Goal: Task Accomplishment & Management: Complete application form

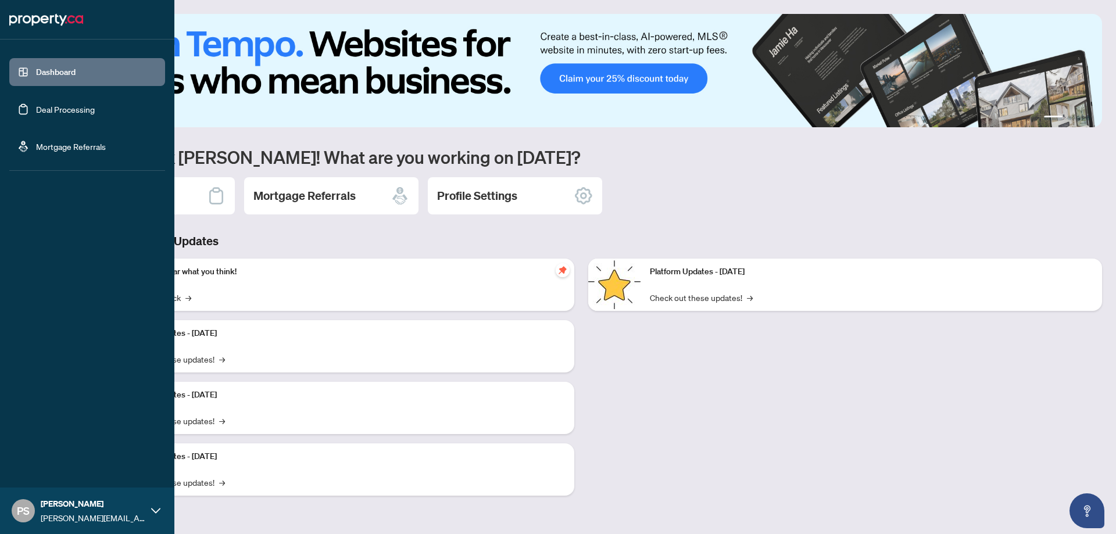
click at [36, 104] on link "Deal Processing" at bounding box center [65, 109] width 59 height 10
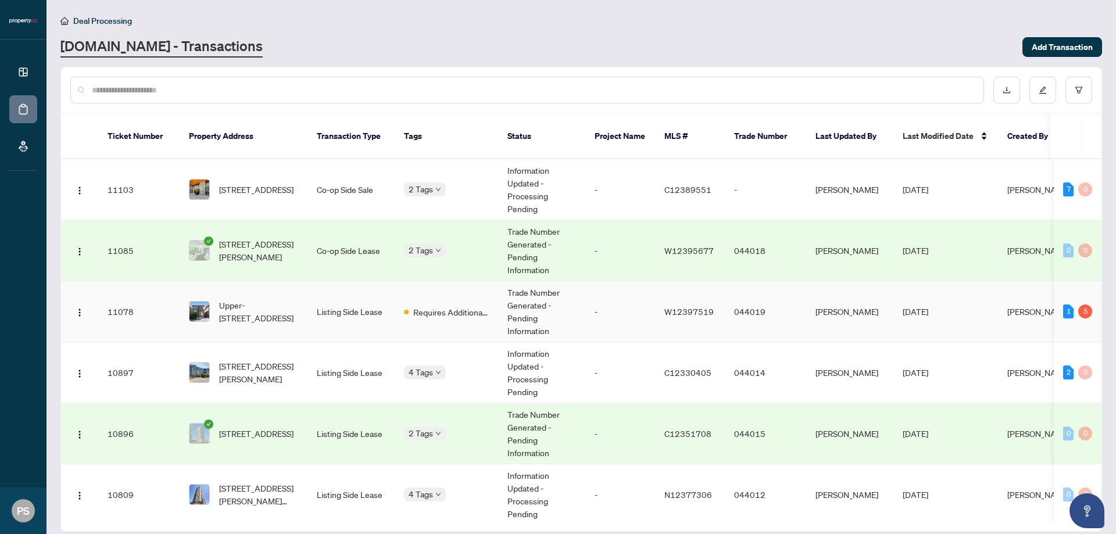
click at [607, 300] on td "-" at bounding box center [620, 311] width 70 height 61
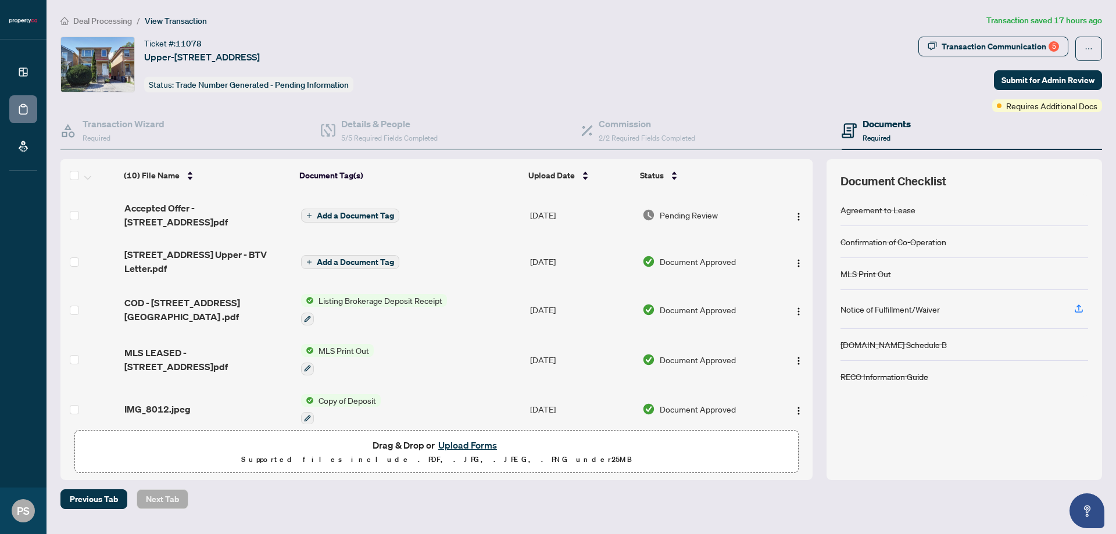
click at [450, 445] on button "Upload Forms" at bounding box center [468, 445] width 66 height 15
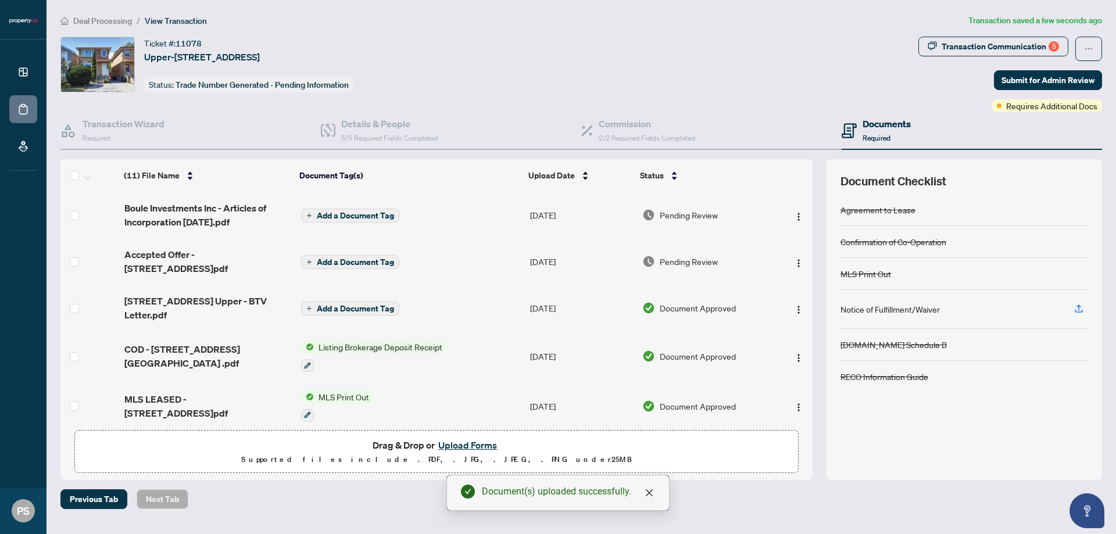
click at [336, 214] on span "Add a Document Tag" at bounding box center [355, 216] width 77 height 8
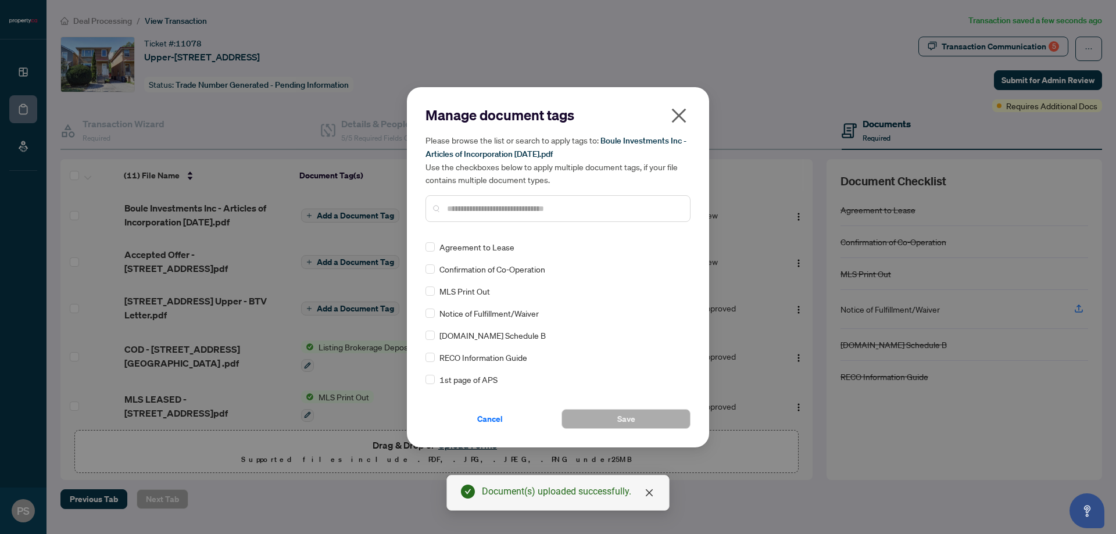
click at [508, 200] on div at bounding box center [557, 208] width 265 height 27
click at [501, 213] on input "*" at bounding box center [559, 208] width 225 height 13
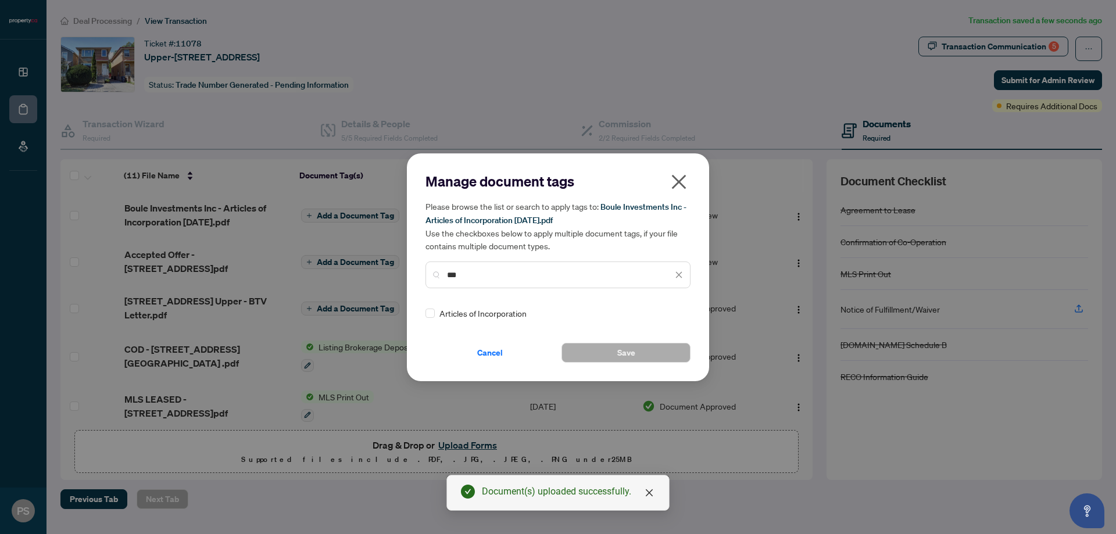
type input "***"
click at [501, 314] on span "Articles of Incorporation" at bounding box center [482, 313] width 87 height 13
click at [624, 364] on div "Manage document tags Please browse the list or search to apply tags to: Boule I…" at bounding box center [558, 267] width 302 height 228
click at [624, 353] on span "Save" at bounding box center [626, 352] width 18 height 19
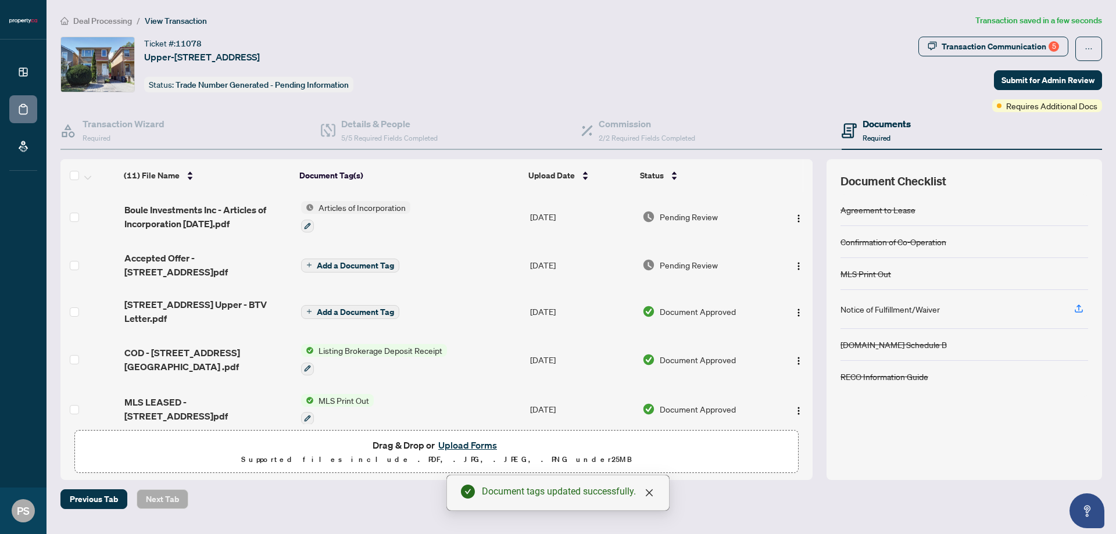
click at [1082, 86] on body "Dashboard Deal Processing Mortgage Referrals PS [PERSON_NAME] [PERSON_NAME][EMA…" at bounding box center [558, 267] width 1116 height 534
click at [1015, 75] on span "Submit for Admin Review" at bounding box center [1047, 80] width 93 height 19
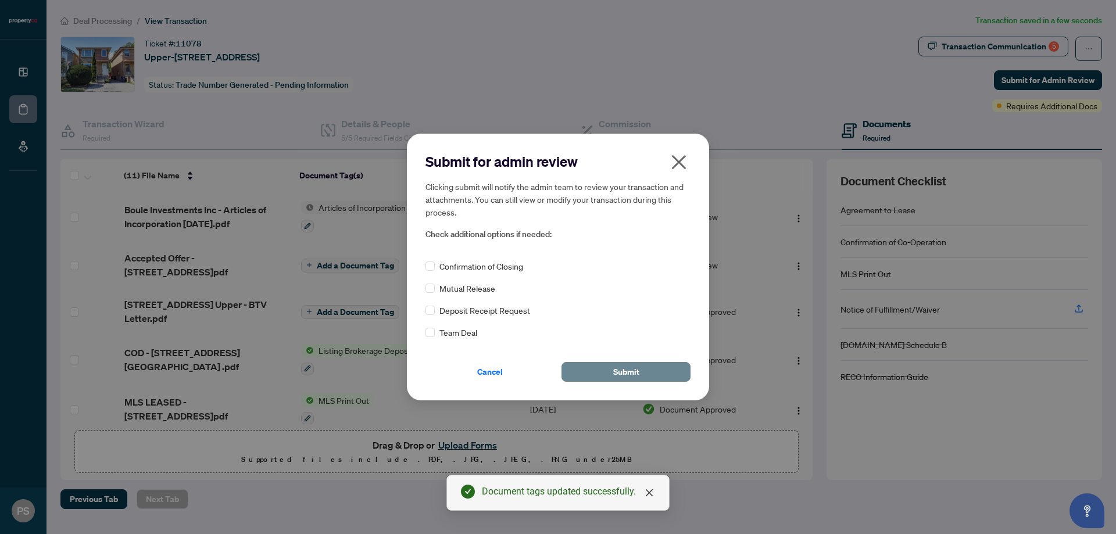
click at [617, 379] on span "Submit" at bounding box center [626, 372] width 26 height 19
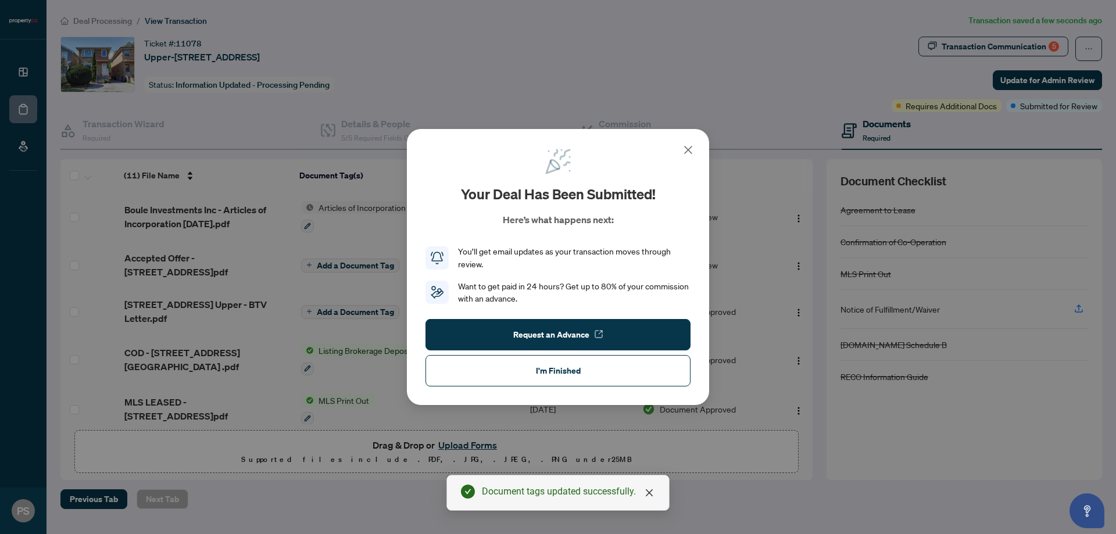
click at [617, 379] on button "I'm Finished" at bounding box center [557, 370] width 265 height 31
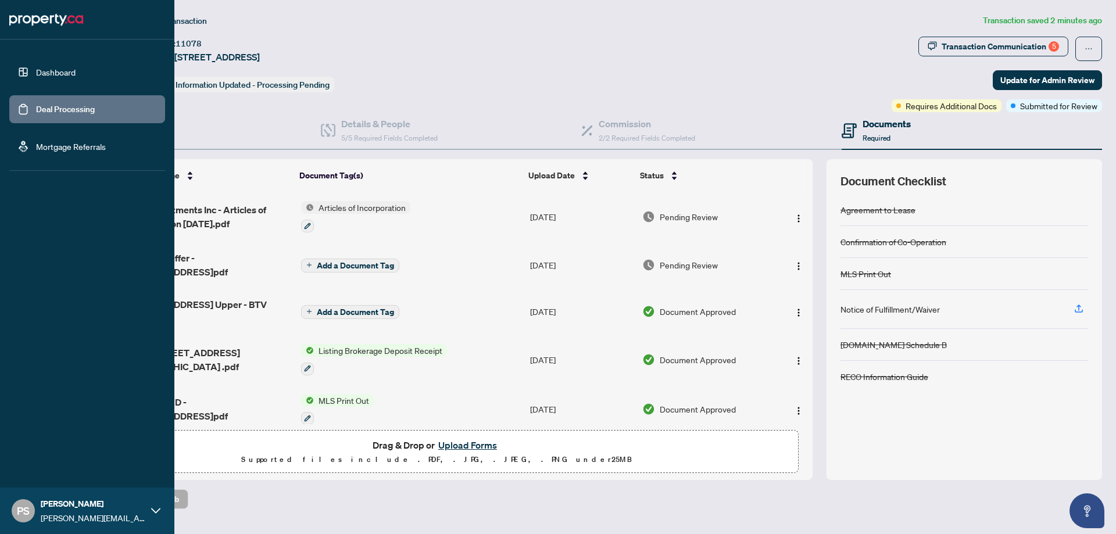
click at [23, 20] on img at bounding box center [46, 19] width 74 height 19
